Goal: Transaction & Acquisition: Purchase product/service

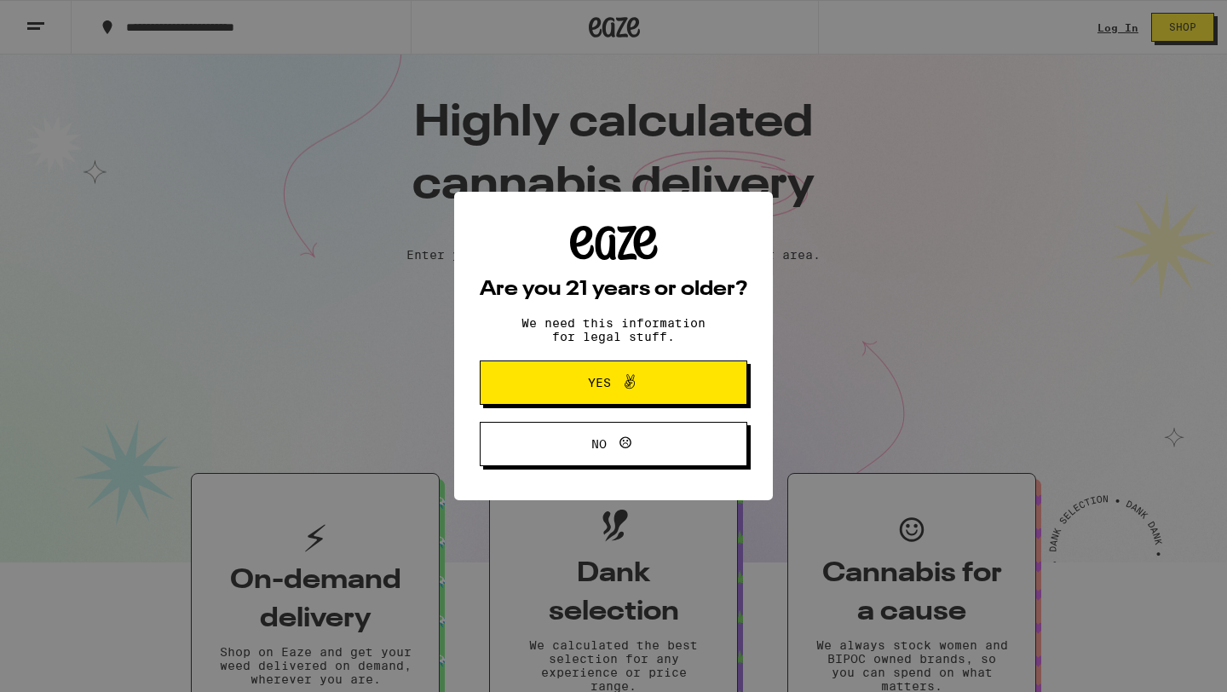
click at [673, 385] on span "Yes" at bounding box center [613, 382] width 129 height 22
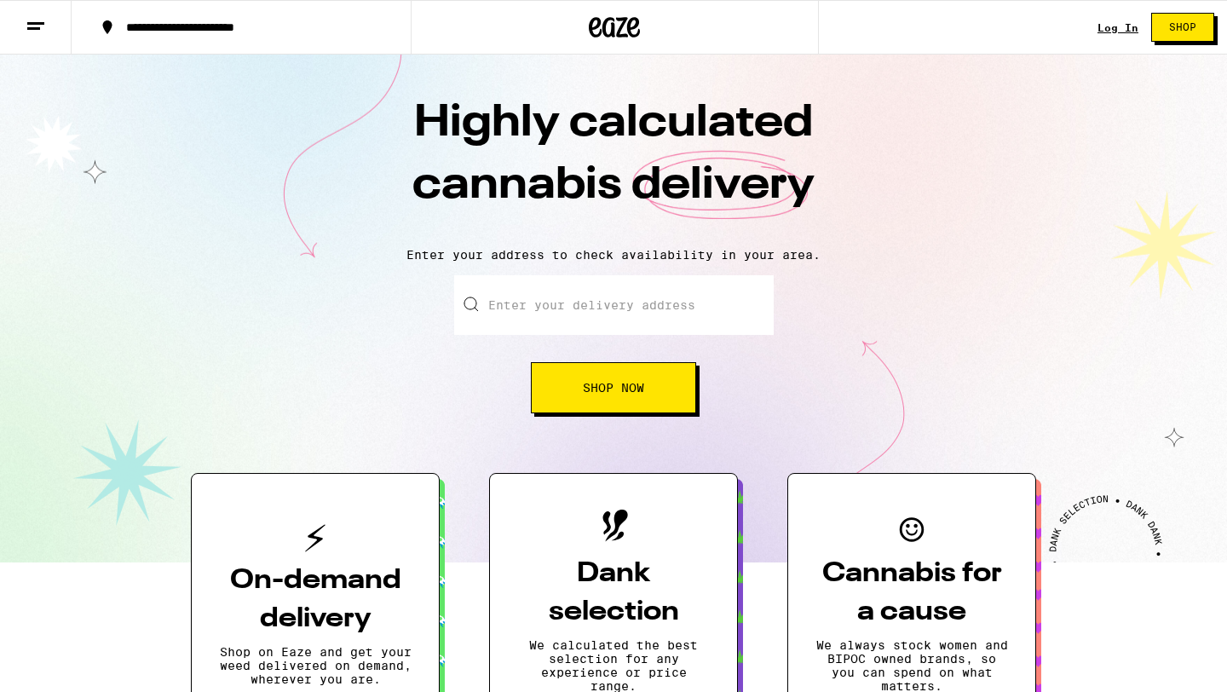
click at [1178, 34] on button "Shop" at bounding box center [1182, 27] width 63 height 29
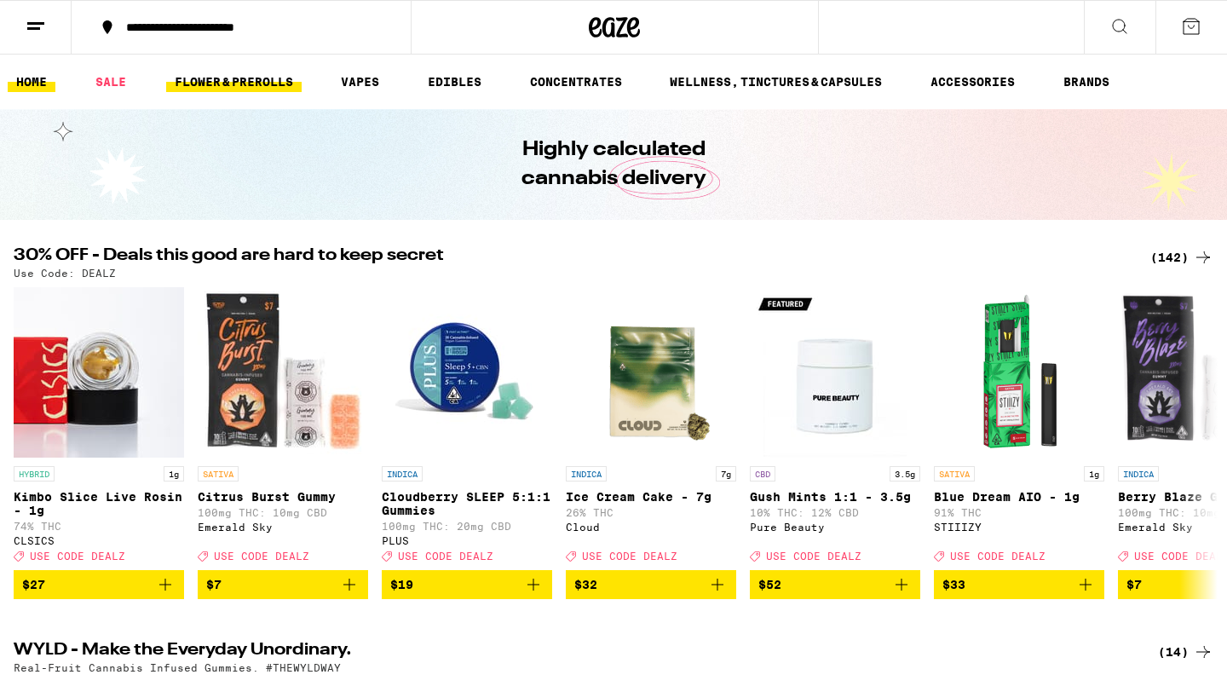
click at [256, 72] on link "FLOWER & PREROLLS" at bounding box center [233, 82] width 135 height 20
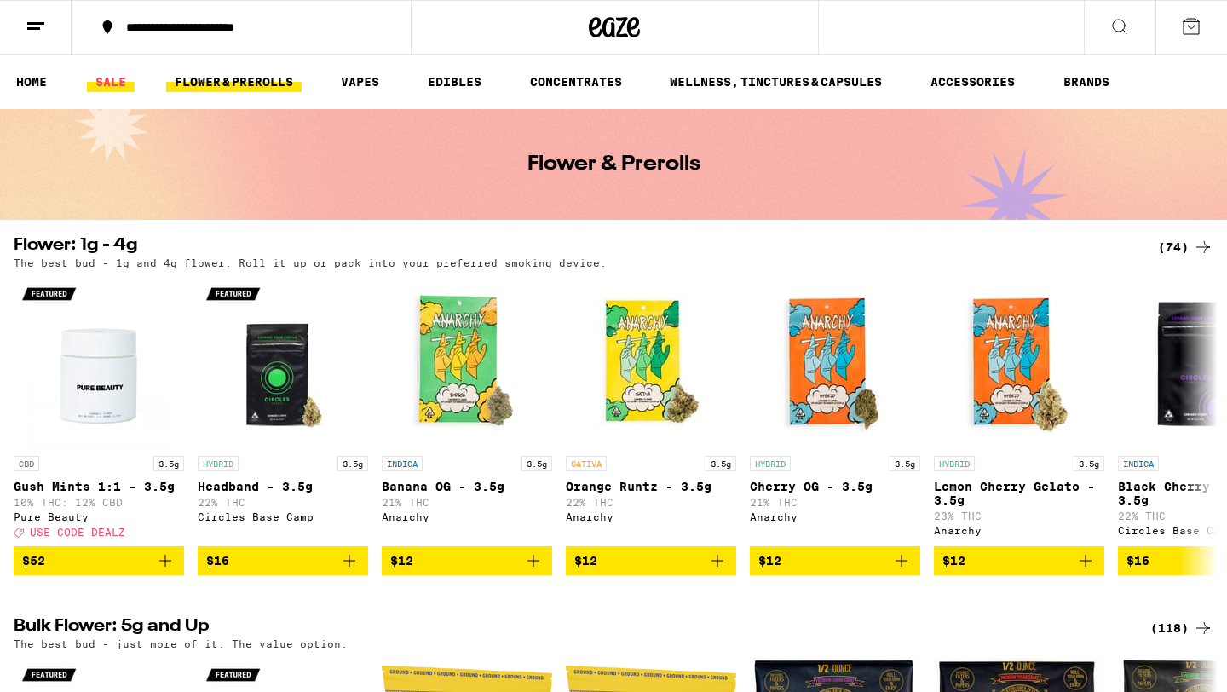
click at [130, 79] on link "SALE" at bounding box center [111, 82] width 48 height 20
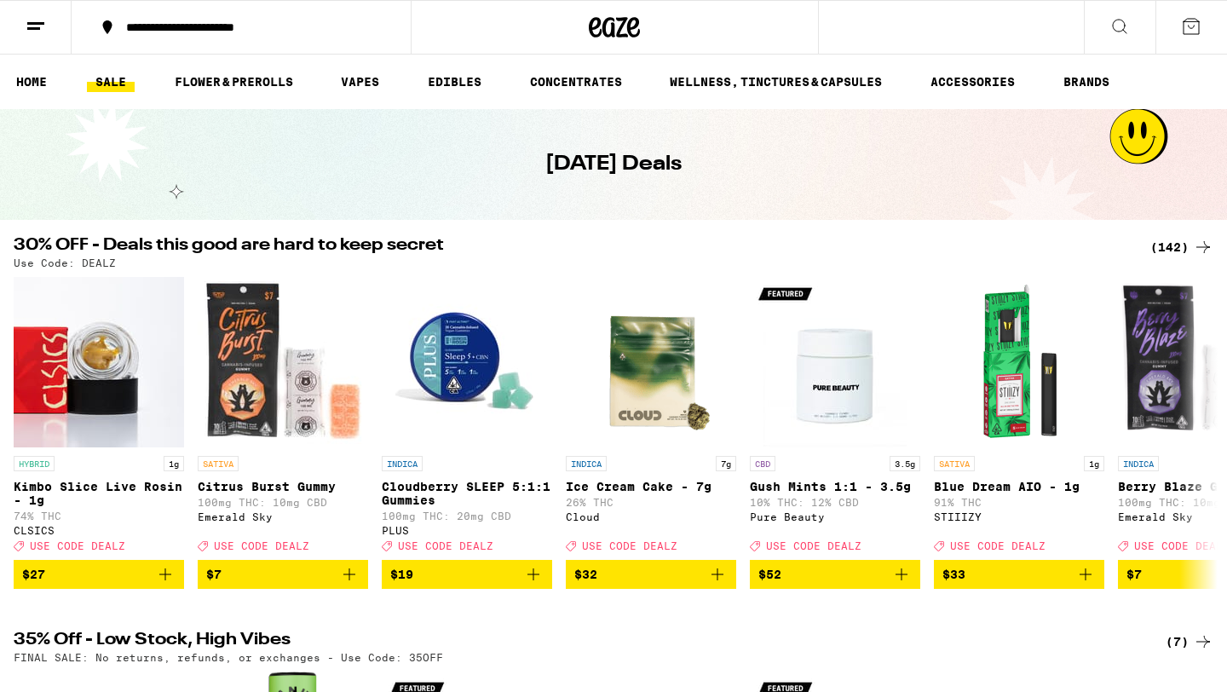
click at [1199, 243] on icon at bounding box center [1203, 247] width 20 height 20
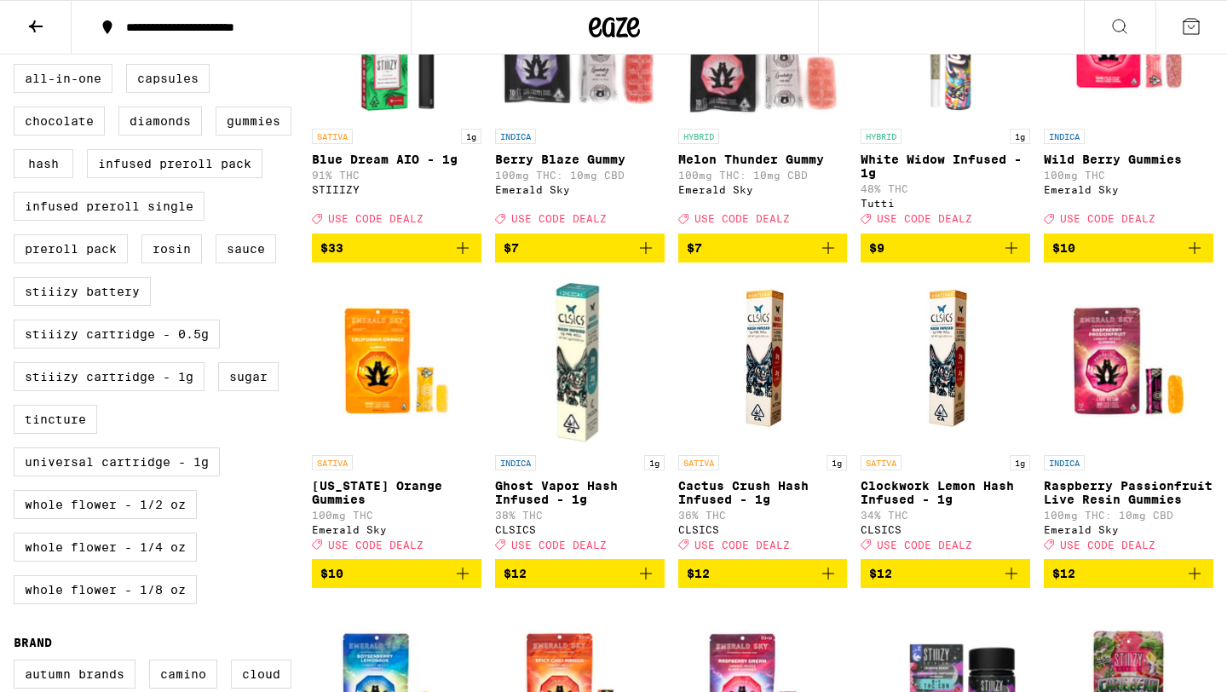
scroll to position [629, 0]
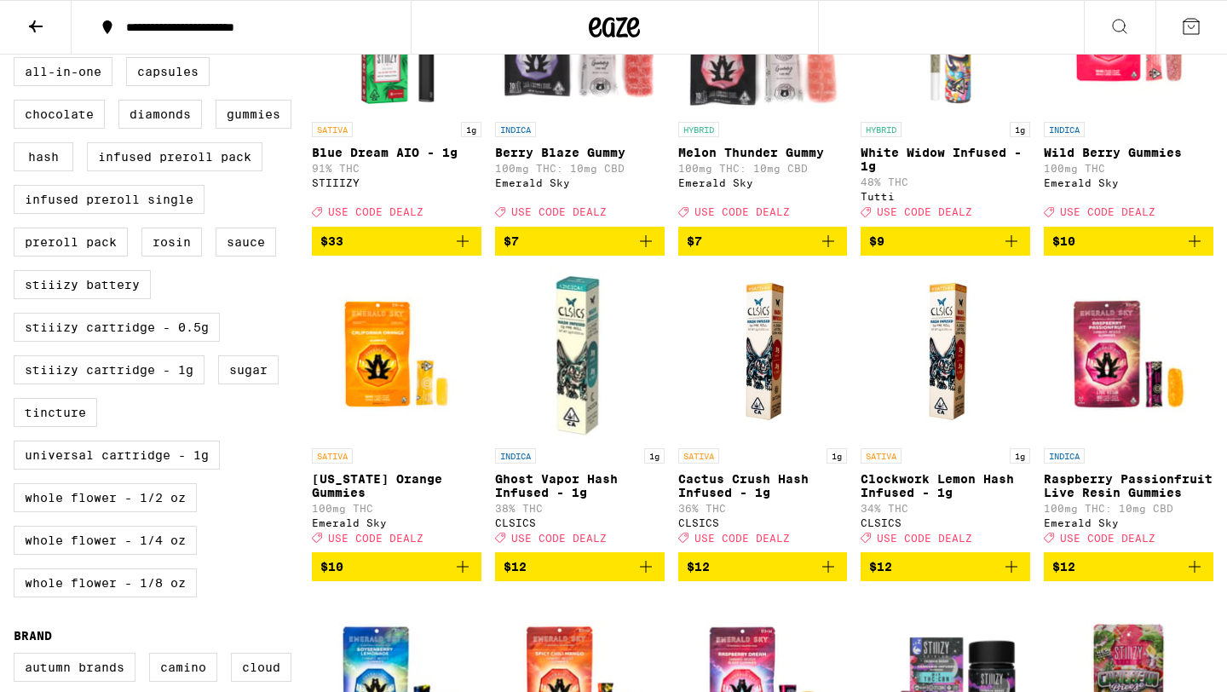
click at [1010, 251] on icon "Add to bag" at bounding box center [1011, 241] width 20 height 20
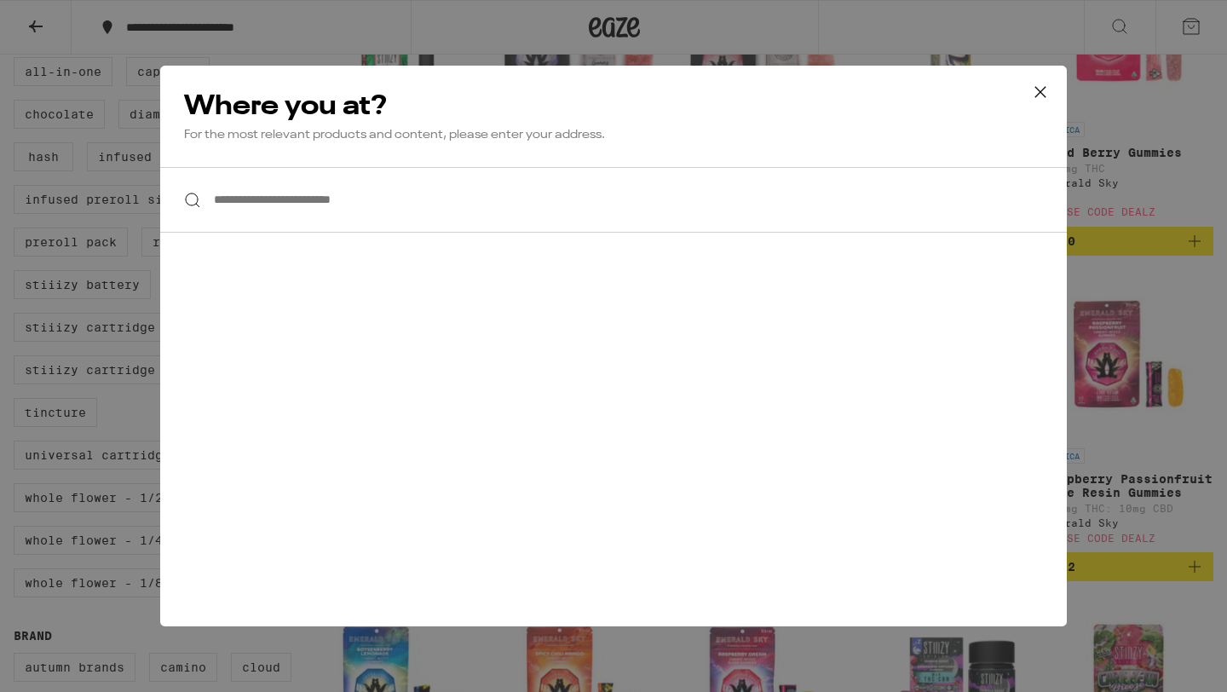
click at [1049, 95] on icon at bounding box center [1040, 92] width 26 height 26
